Goal: Task Accomplishment & Management: Manage account settings

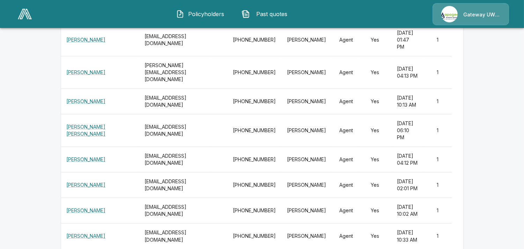
scroll to position [13636, 0]
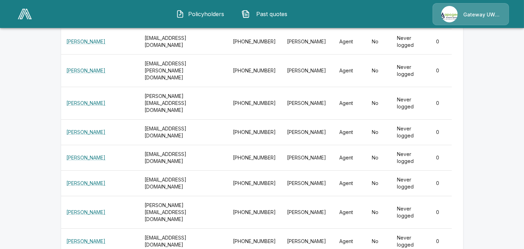
click at [20, 14] on img at bounding box center [25, 14] width 14 height 10
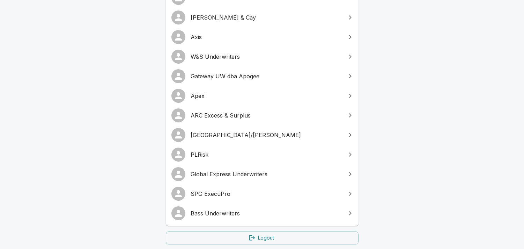
scroll to position [155, 0]
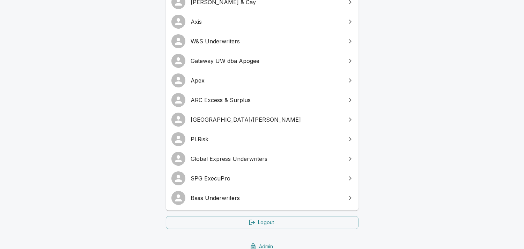
click at [218, 41] on span "W&S Underwriters" at bounding box center [266, 41] width 151 height 8
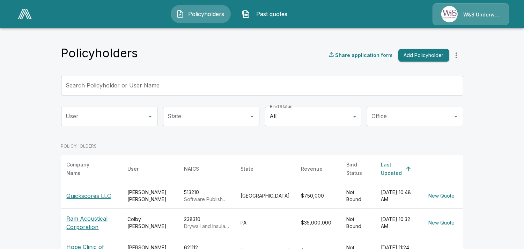
click at [476, 13] on p "W&S Underwriters" at bounding box center [482, 14] width 37 height 7
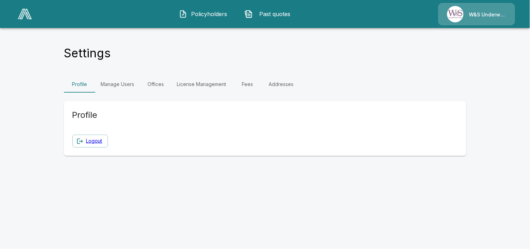
click at [119, 83] on link "Manage Users" at bounding box center [117, 84] width 45 height 17
